Goal: Navigation & Orientation: Find specific page/section

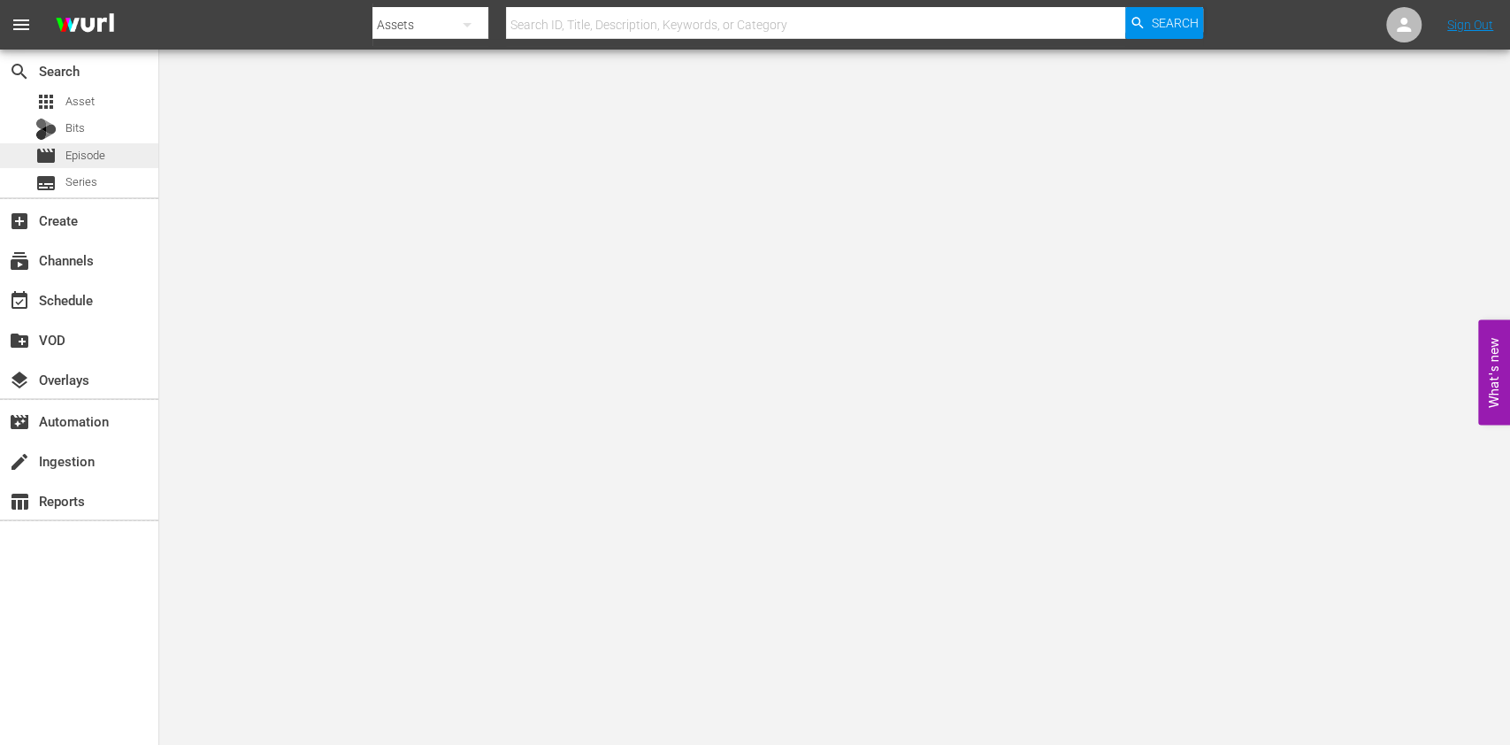
click at [106, 164] on div "movie Episode" at bounding box center [79, 155] width 158 height 25
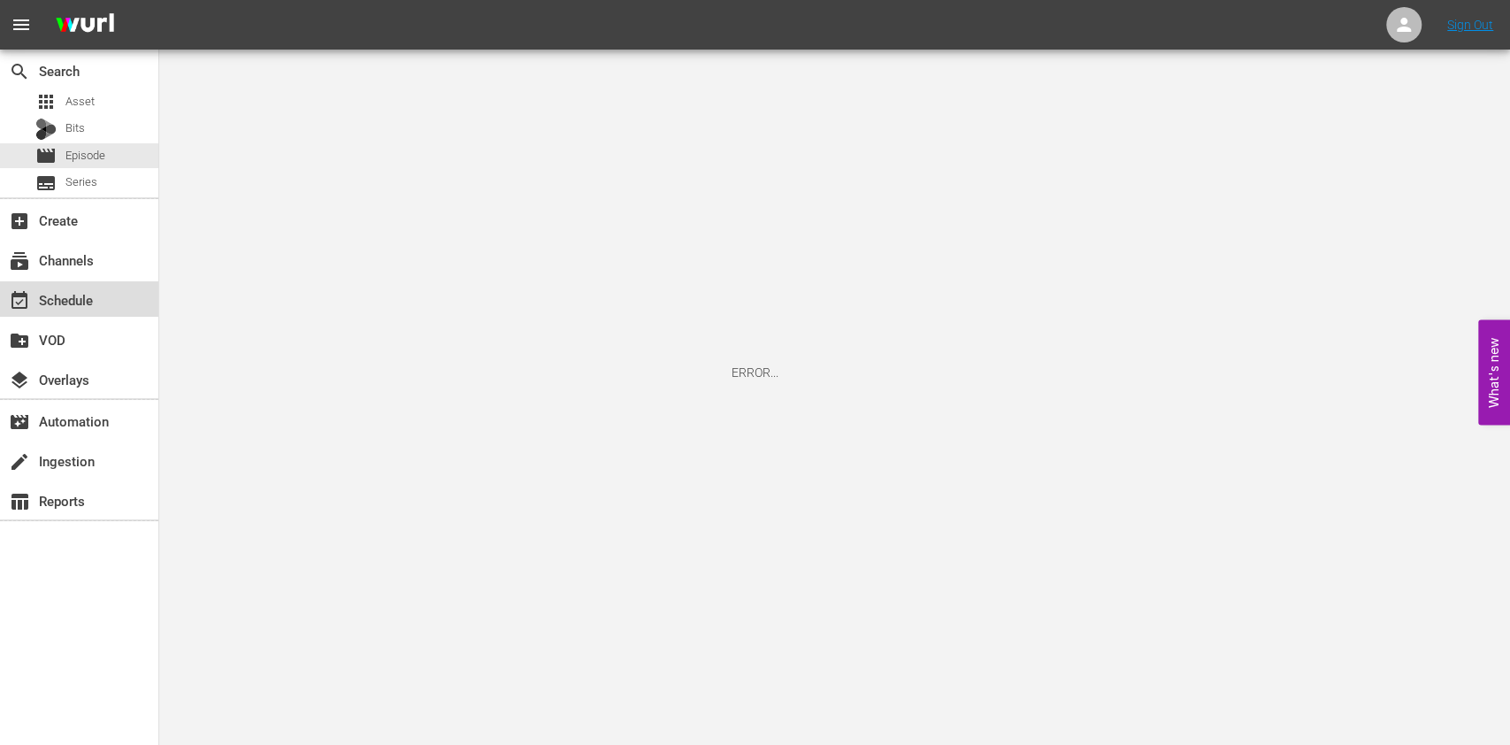
click at [119, 297] on div "event_available Schedule" at bounding box center [79, 298] width 158 height 35
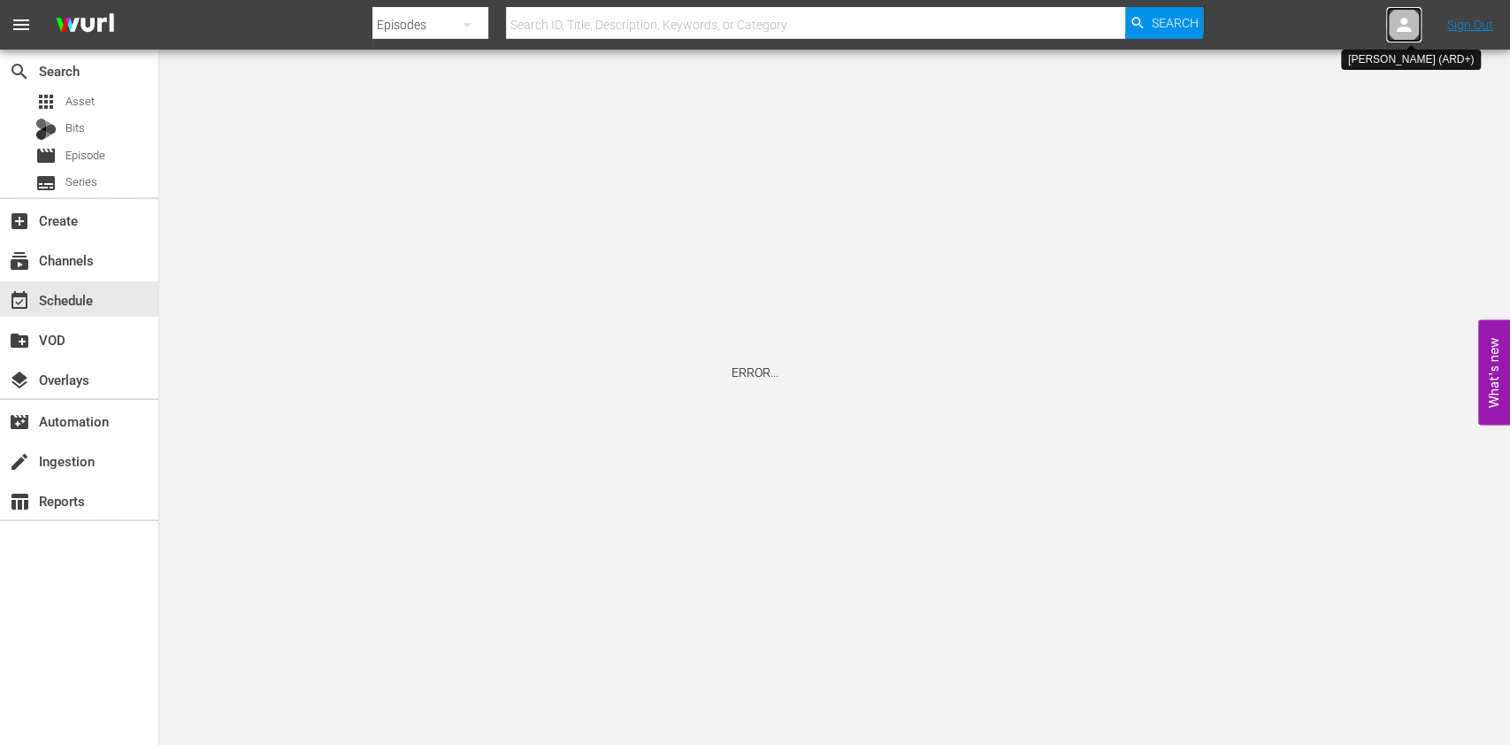
click at [1398, 14] on icon at bounding box center [1403, 24] width 21 height 21
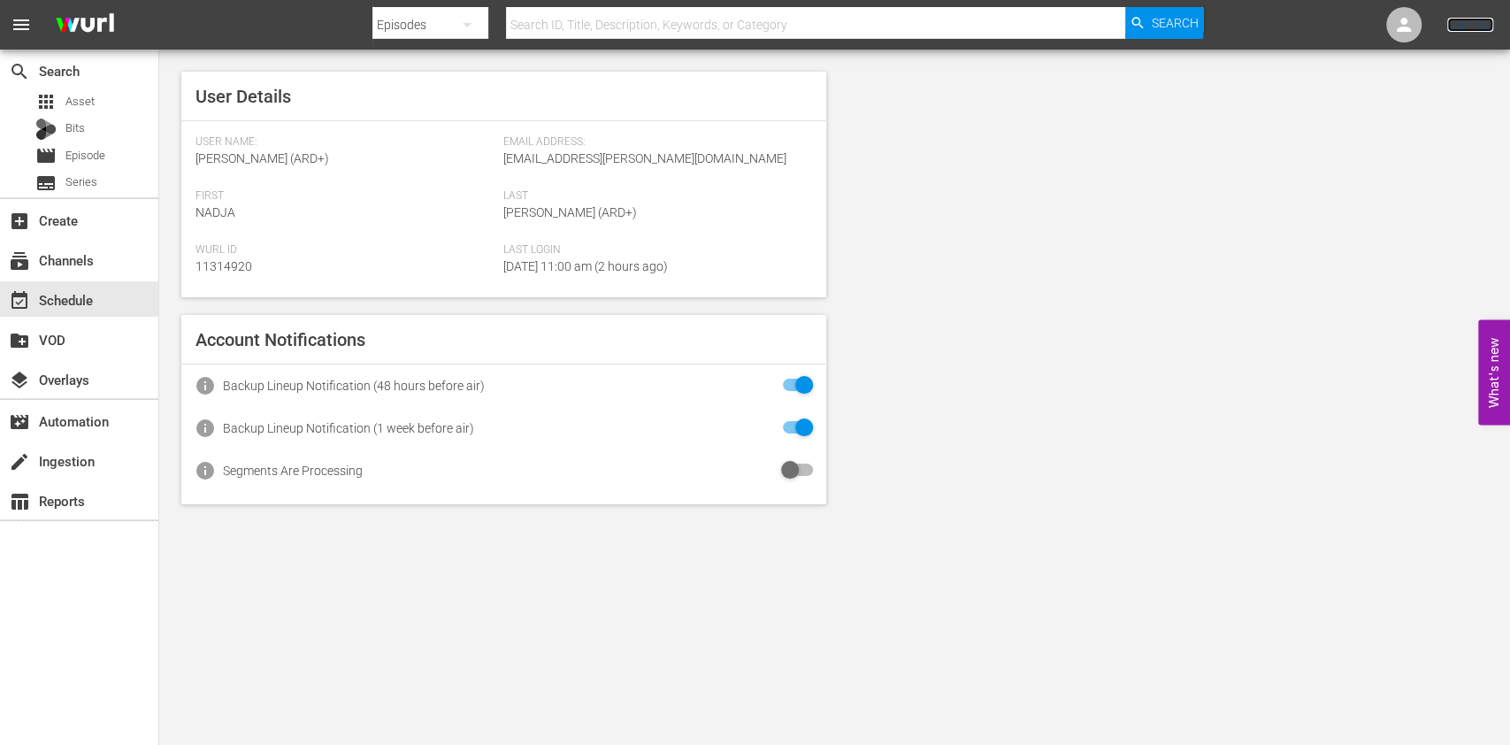
click at [1458, 31] on link "Sign Out" at bounding box center [1470, 25] width 46 height 14
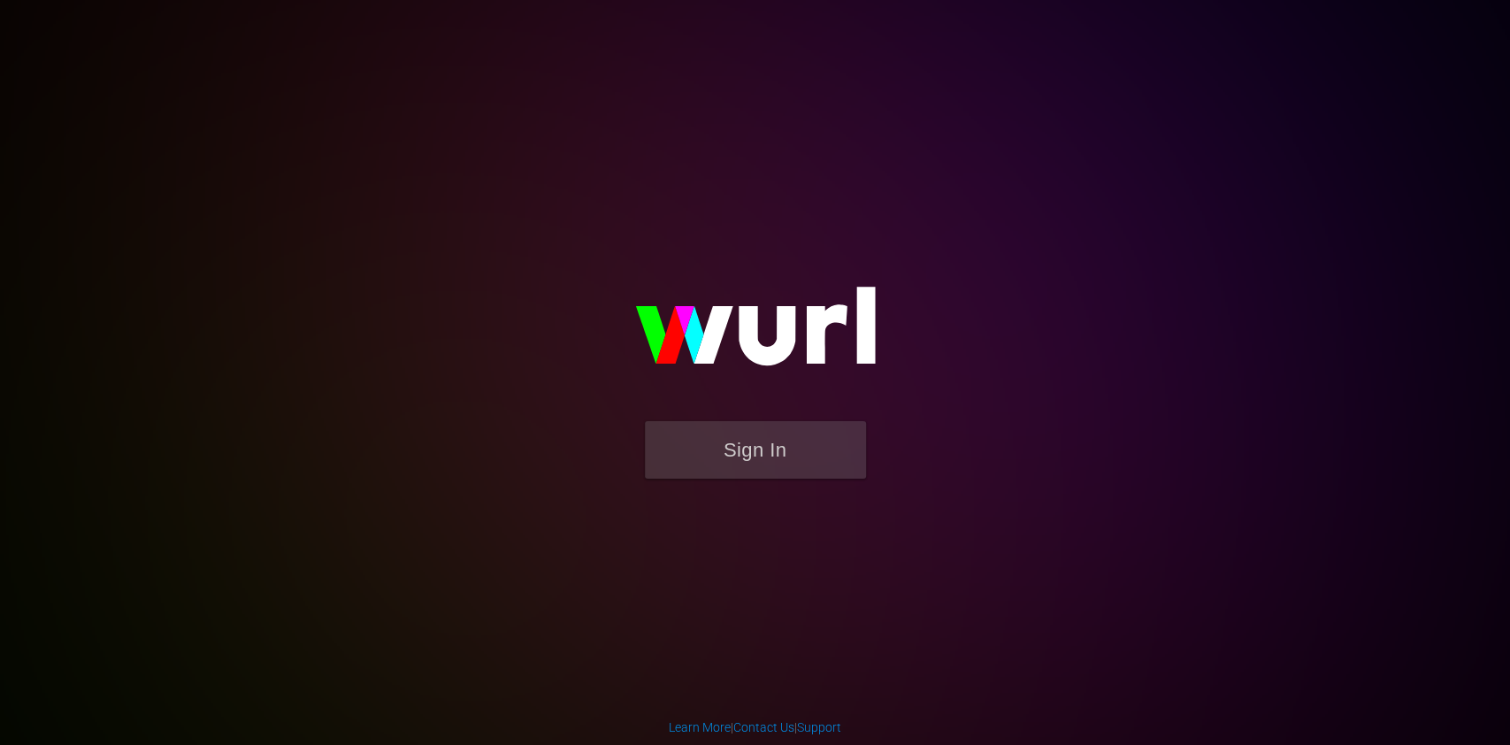
click at [691, 407] on img at bounding box center [756, 335] width 354 height 172
click at [695, 453] on button "Sign In" at bounding box center [755, 449] width 221 height 57
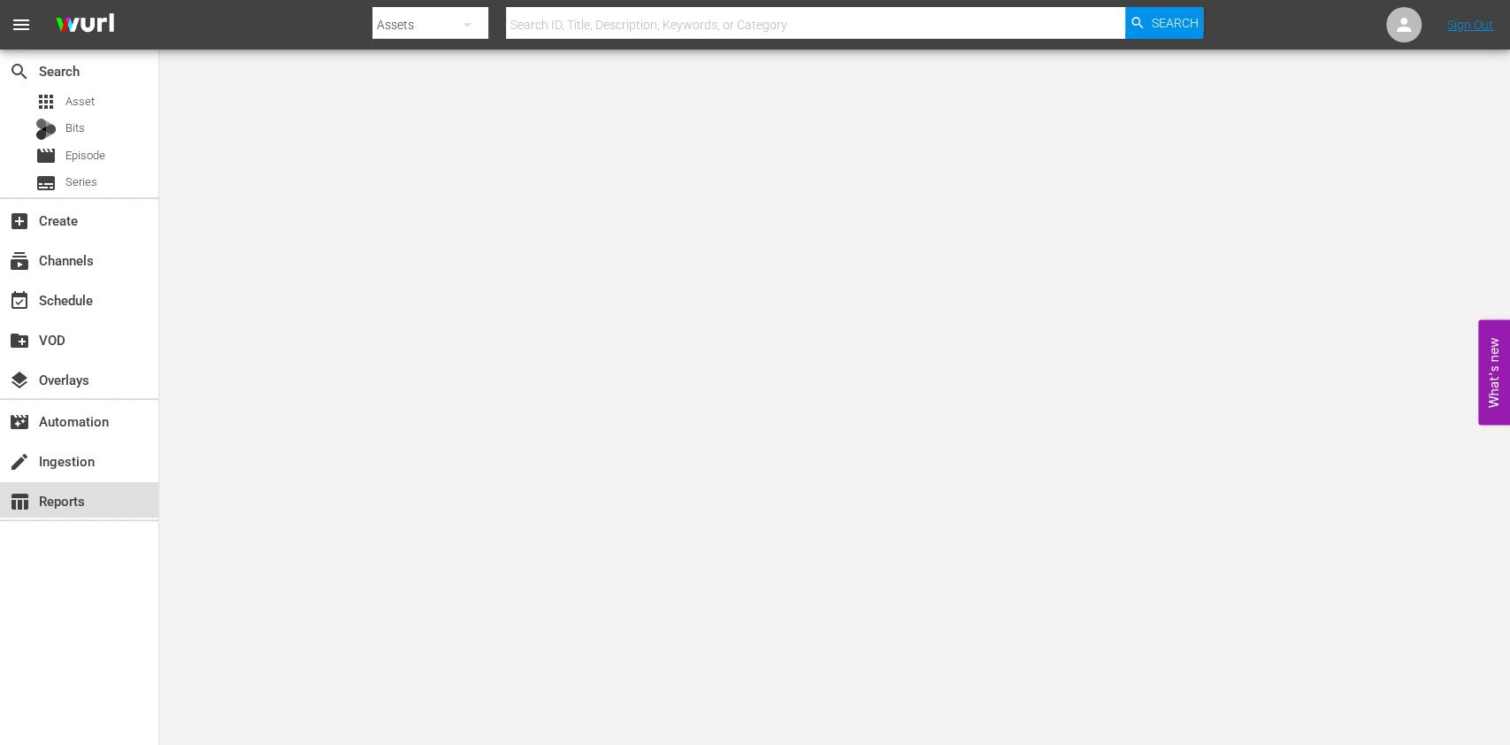
click at [80, 506] on div "table_chart Reports" at bounding box center [49, 498] width 99 height 16
click at [1451, 15] on nav "menu Search By Assets Search ID, Title, Description, Keywords, or Category Sear…" at bounding box center [755, 25] width 1510 height 50
click at [1468, 41] on nav "menu Search By Assets Search ID, Title, Description, Keywords, or Category Sear…" at bounding box center [755, 25] width 1510 height 50
click at [1478, 32] on link "Sign Out" at bounding box center [1470, 25] width 46 height 14
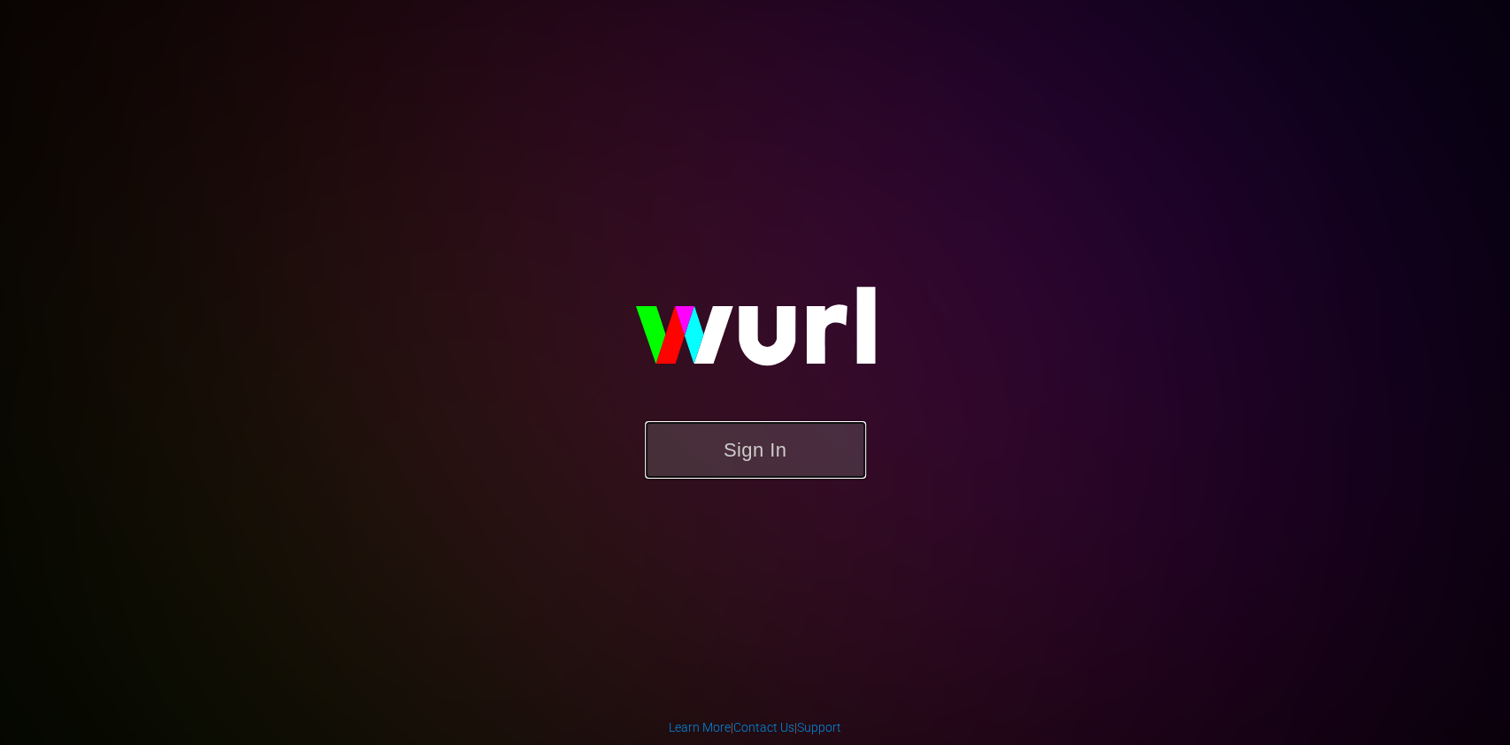
click at [750, 449] on button "Sign In" at bounding box center [755, 449] width 221 height 57
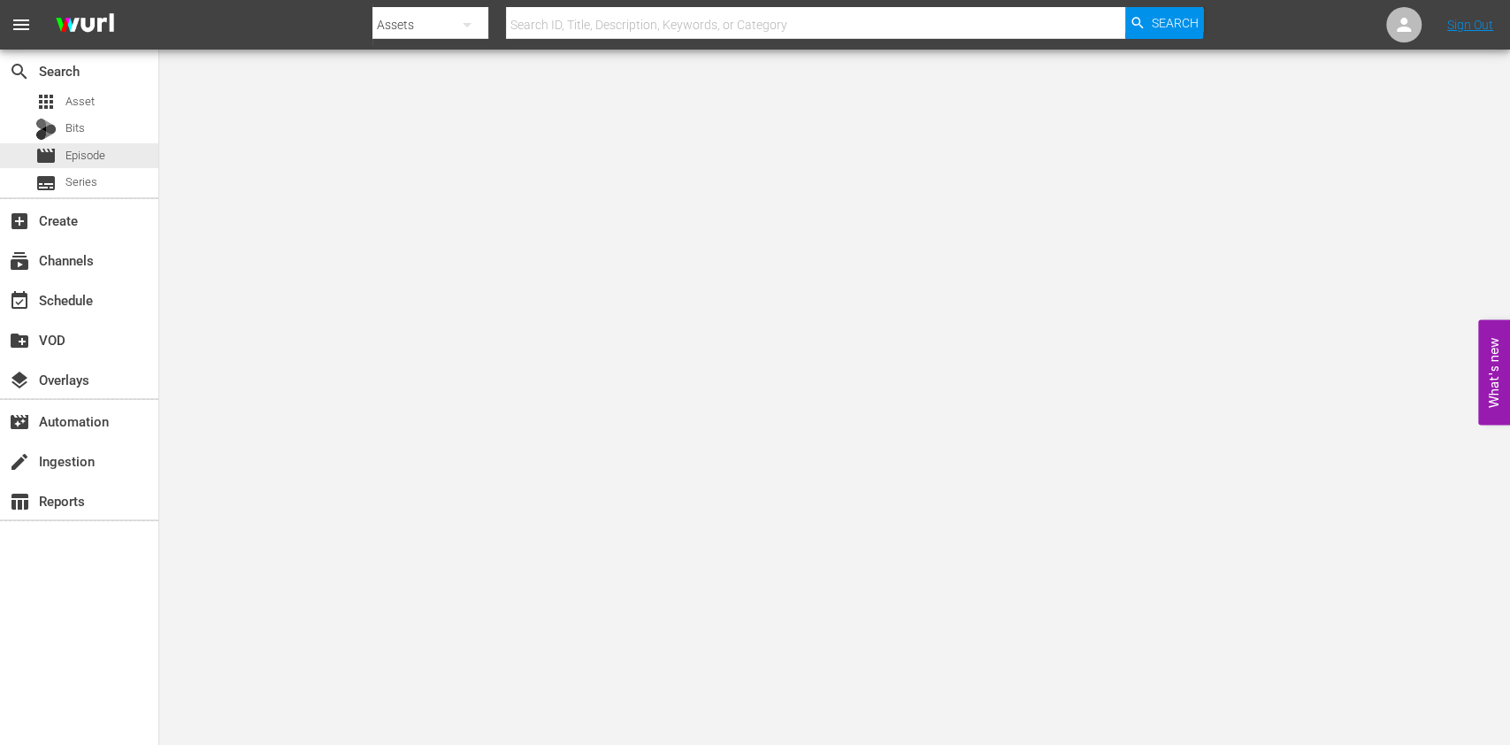
click at [119, 159] on div "movie Episode" at bounding box center [79, 155] width 158 height 25
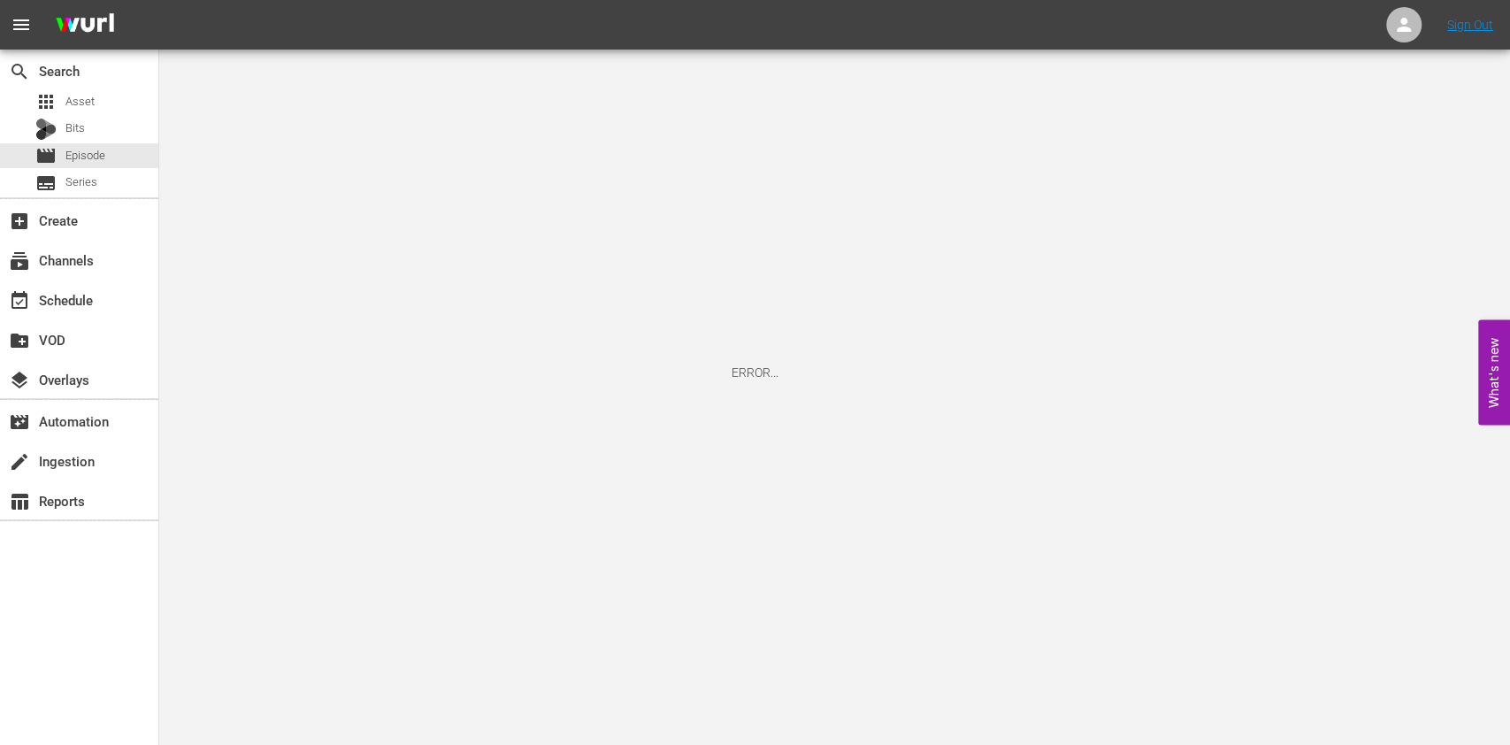
click at [33, 20] on button "menu" at bounding box center [21, 25] width 42 height 42
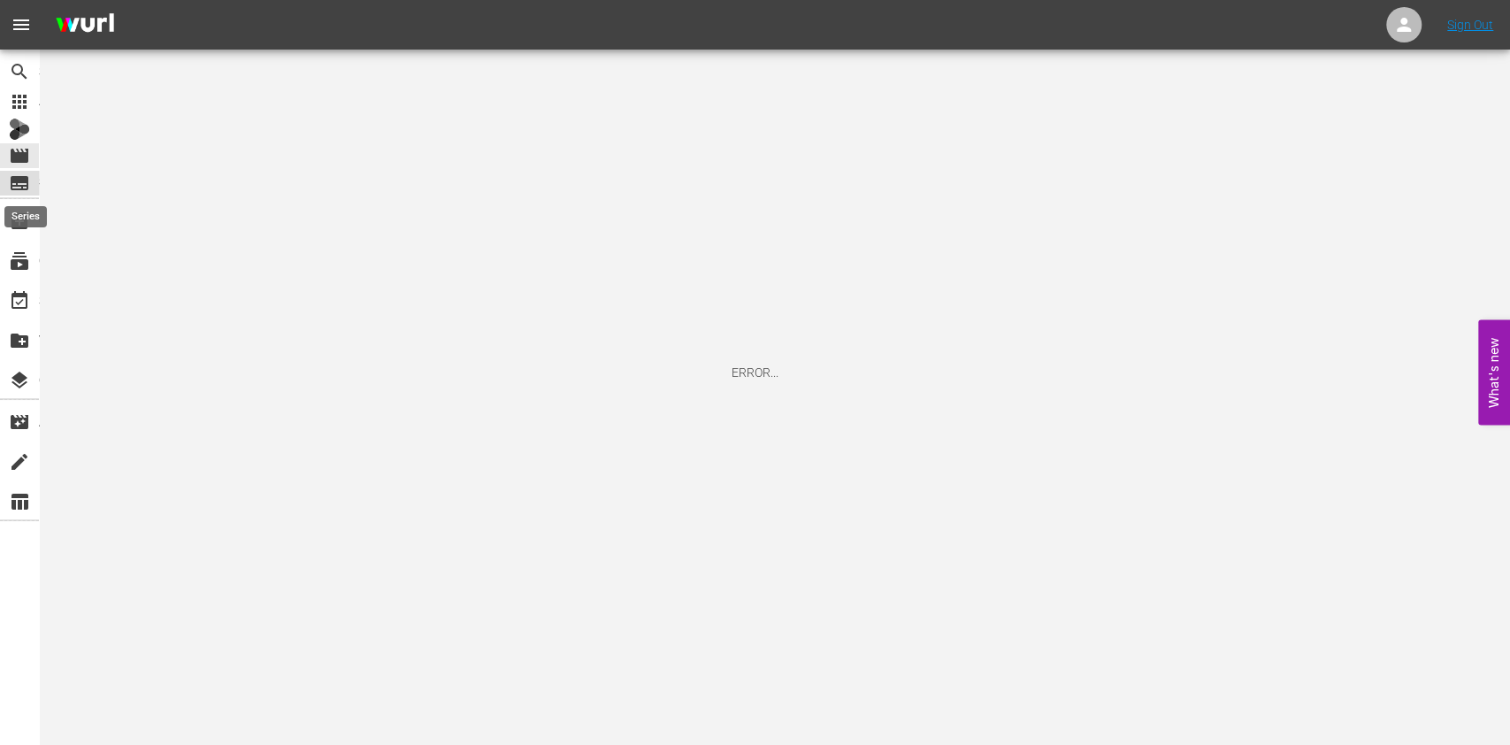
click at [9, 172] on span "subtitles" at bounding box center [19, 182] width 21 height 21
click at [20, 242] on div "subscriptions Channels" at bounding box center [19, 258] width 39 height 35
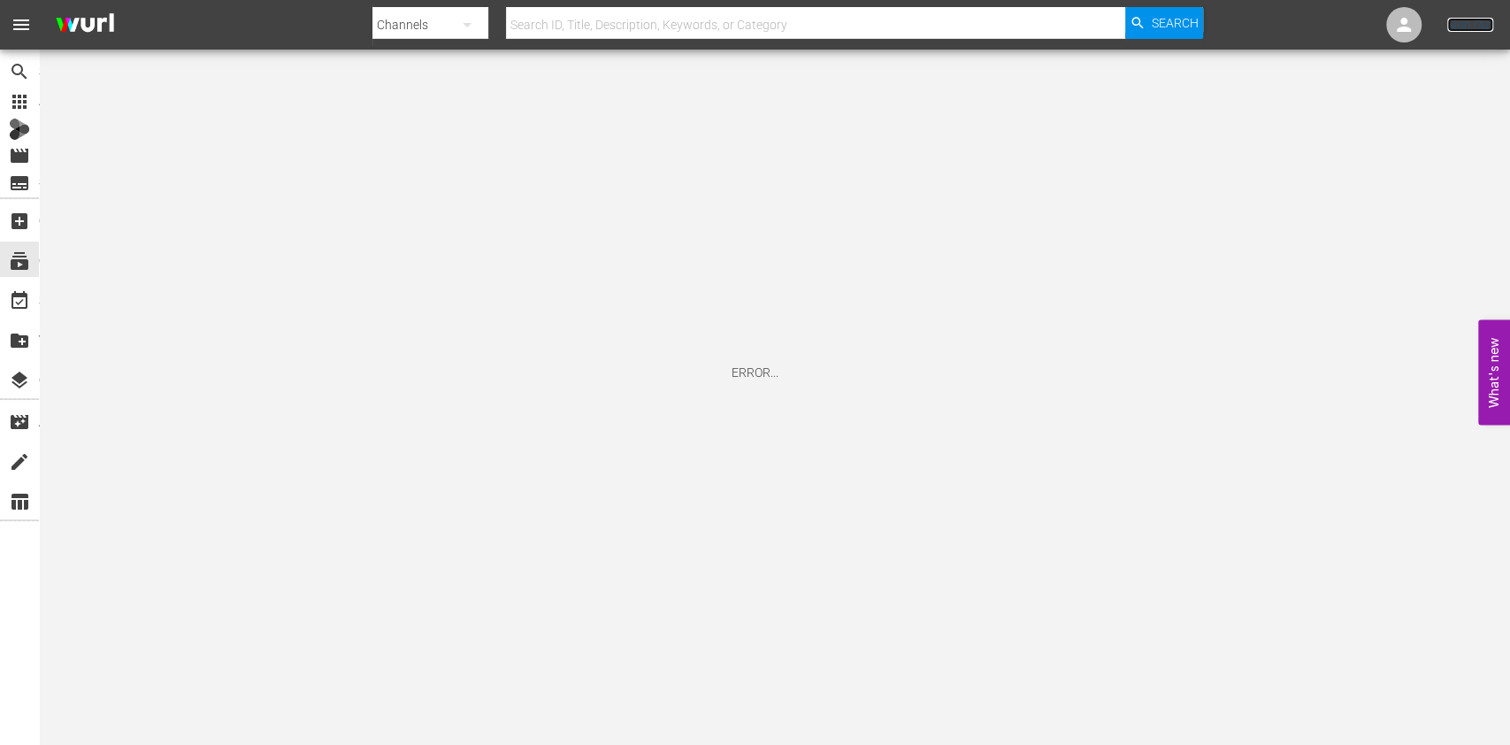
click at [1465, 24] on link "Sign Out" at bounding box center [1470, 25] width 46 height 14
